Goal: Complete application form

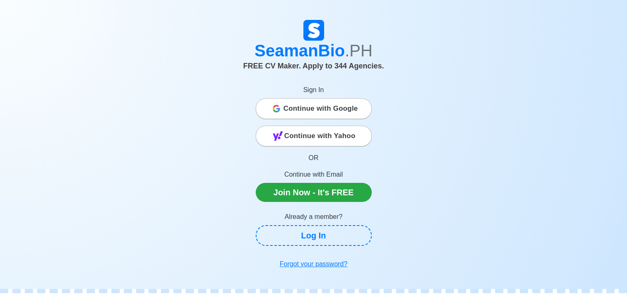
click at [292, 109] on span "Continue with Google" at bounding box center [320, 108] width 75 height 17
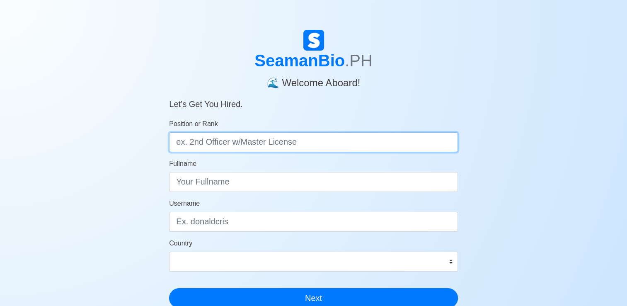
click at [389, 140] on input "Position or Rank" at bounding box center [313, 142] width 289 height 20
click at [179, 143] on input "ordinary sailor" at bounding box center [313, 142] width 289 height 20
click at [212, 143] on input "Ordinary sailor" at bounding box center [313, 142] width 289 height 20
click at [212, 142] on input "Ordinary sailor" at bounding box center [313, 142] width 289 height 20
type input "Ordinary Sailor"
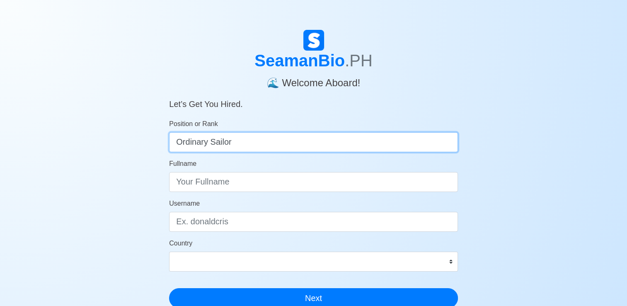
click at [169, 288] on button "Next" at bounding box center [313, 298] width 289 height 20
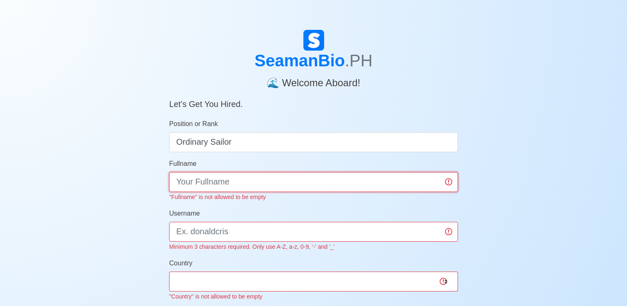
click at [200, 178] on input "Fullname" at bounding box center [313, 182] width 289 height 20
type input "j"
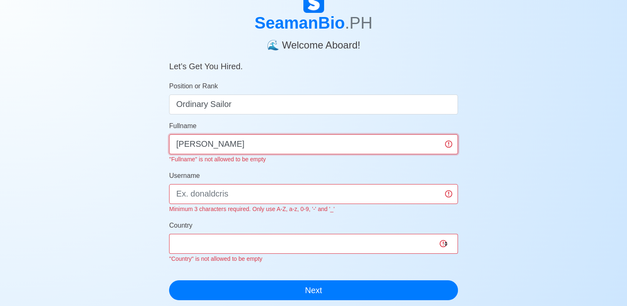
scroll to position [124, 0]
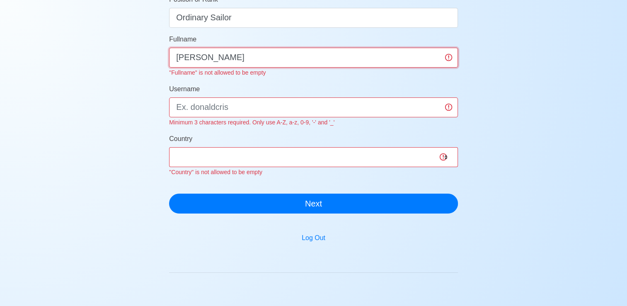
type input "Jimmy G. Jardio Jr."
click at [232, 104] on input "Username" at bounding box center [313, 107] width 289 height 20
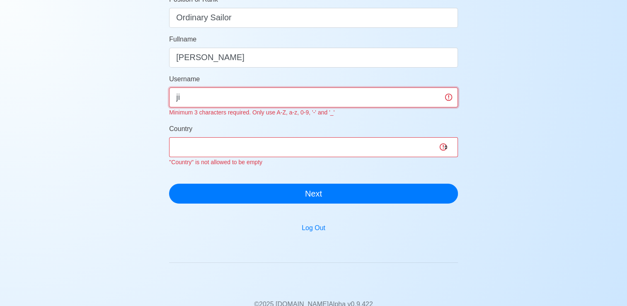
type input "j"
type input "Jimmyjardiojr"
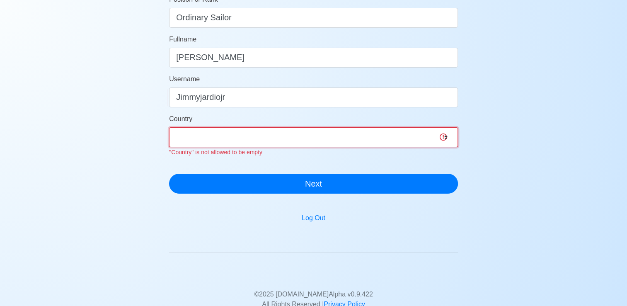
click at [221, 142] on select "Afghanistan Åland Islands Albania Algeria American Samoa Andorra Angola Anguill…" at bounding box center [313, 137] width 289 height 20
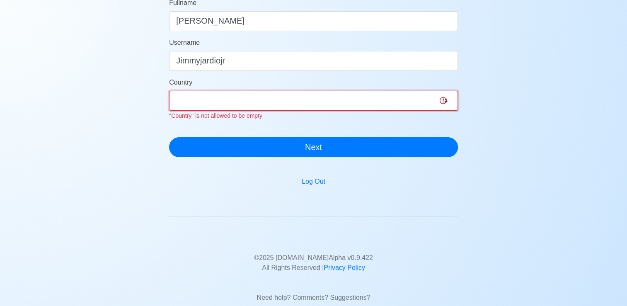
scroll to position [190, 0]
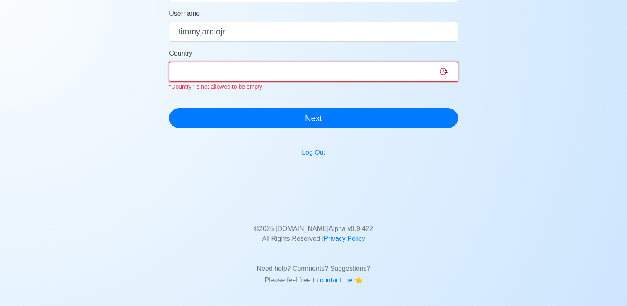
click at [242, 74] on select "Afghanistan Åland Islands Albania Algeria American Samoa Andorra Angola Anguill…" at bounding box center [313, 72] width 289 height 20
select select "PH"
click at [169, 62] on select "Afghanistan Åland Islands Albania Algeria American Samoa Andorra Angola Anguill…" at bounding box center [313, 72] width 289 height 20
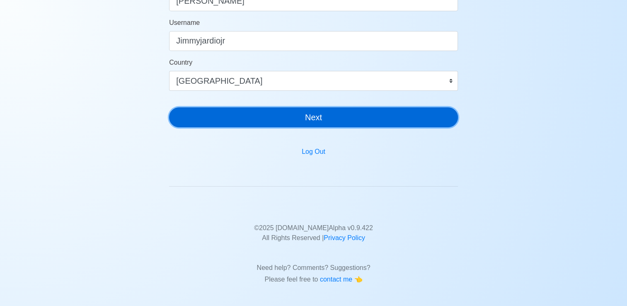
click at [228, 120] on button "Next" at bounding box center [313, 117] width 289 height 20
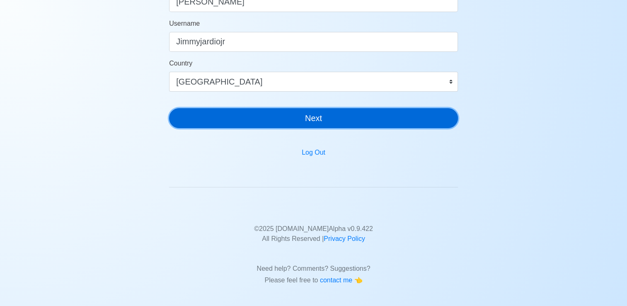
click at [228, 120] on button "Next" at bounding box center [313, 118] width 289 height 20
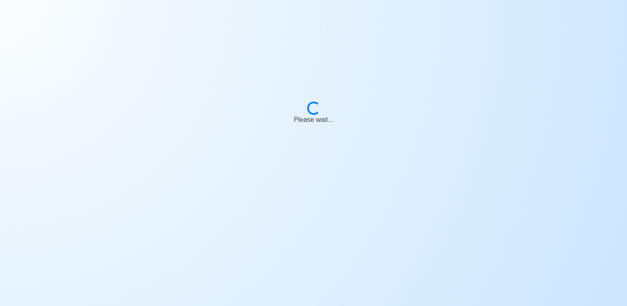
scroll to position [0, 0]
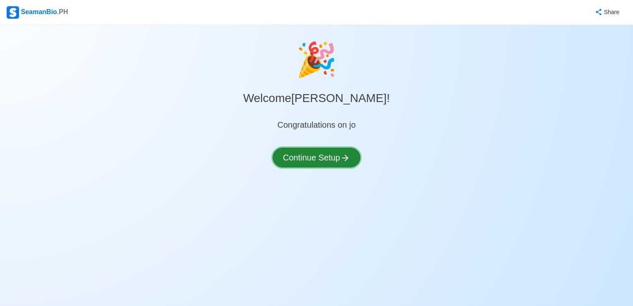
click at [305, 157] on button "Continue Setup" at bounding box center [317, 157] width 88 height 20
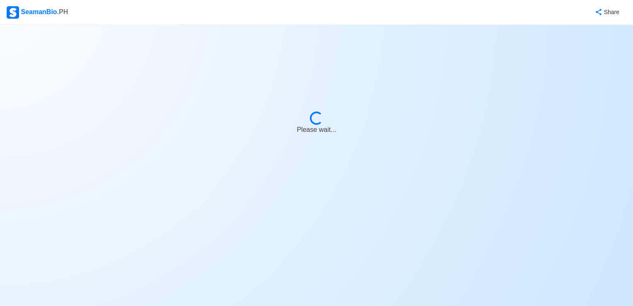
select select "Visible for Hiring"
select select "PH"
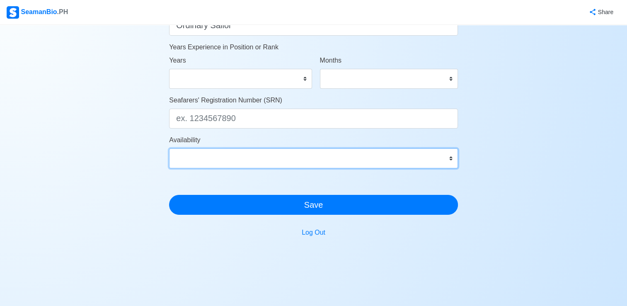
scroll to position [464, 0]
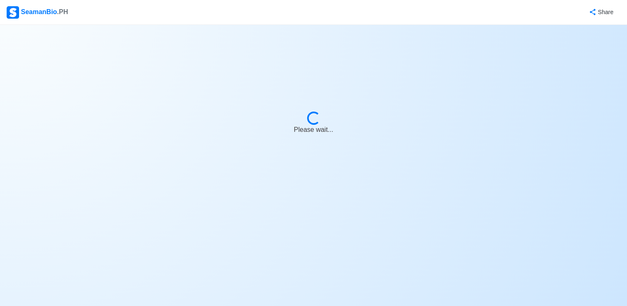
select select "Visible for Hiring"
select select "PH"
